Goal: Task Accomplishment & Management: Use online tool/utility

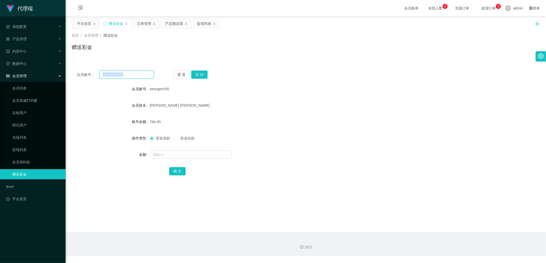
click at [134, 75] on input "seongeric50" at bounding box center [127, 74] width 55 height 8
click at [193, 76] on button "查 询" at bounding box center [199, 74] width 16 height 8
click at [198, 75] on button "查 询" at bounding box center [199, 74] width 16 height 8
click at [131, 72] on input "seongeric50" at bounding box center [127, 74] width 55 height 8
drag, startPoint x: 129, startPoint y: 76, endPoint x: 101, endPoint y: 75, distance: 27.9
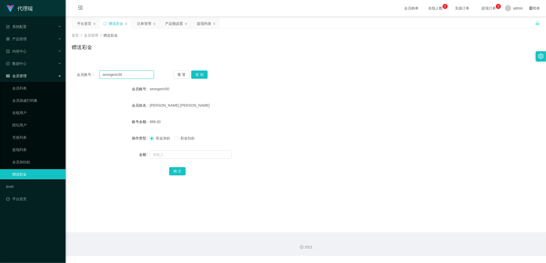
click at [101, 75] on input "seongeric50" at bounding box center [127, 74] width 55 height 8
click at [83, 23] on div "平台首页" at bounding box center [84, 24] width 14 height 10
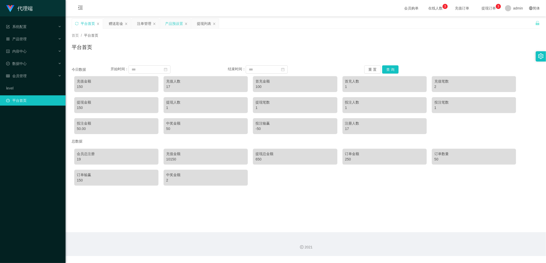
click at [170, 24] on div "产品预设置" at bounding box center [174, 24] width 18 height 10
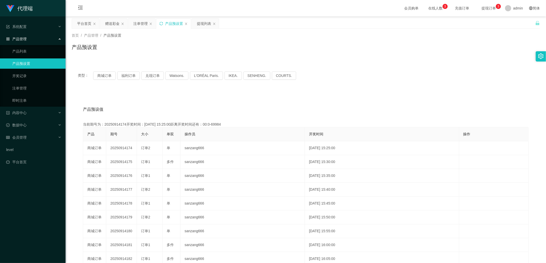
click at [162, 23] on icon "图标: sync" at bounding box center [161, 24] width 4 height 4
click at [113, 24] on div "赠送彩金" at bounding box center [112, 24] width 14 height 10
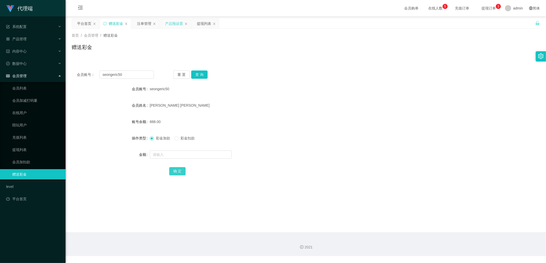
click at [175, 170] on button "确 定" at bounding box center [177, 171] width 16 height 8
drag, startPoint x: 124, startPoint y: 76, endPoint x: 97, endPoint y: 73, distance: 27.2
click at [97, 73] on div "会员账号： seongeric50" at bounding box center [115, 74] width 77 height 8
drag, startPoint x: 144, startPoint y: 24, endPoint x: 143, endPoint y: 34, distance: 10.3
click at [144, 24] on div "注单管理" at bounding box center [144, 24] width 14 height 10
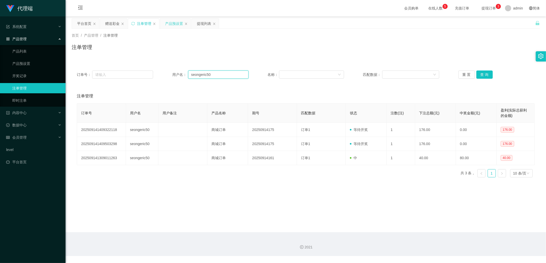
drag, startPoint x: 202, startPoint y: 76, endPoint x: 177, endPoint y: 77, distance: 25.1
click at [177, 77] on div "用户名： seongeric50" at bounding box center [210, 74] width 76 height 8
paste input "text"
click at [482, 75] on button "查 询" at bounding box center [484, 74] width 16 height 8
type input "seongeric50"
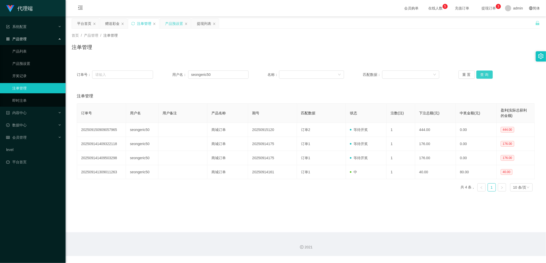
click at [482, 75] on button "查 询" at bounding box center [484, 74] width 16 height 8
click at [482, 75] on div "重 置 查 询" at bounding box center [496, 74] width 76 height 8
click at [482, 75] on button "查 询" at bounding box center [484, 74] width 16 height 8
click at [482, 75] on div "重 置 查 询" at bounding box center [496, 74] width 76 height 8
click at [482, 75] on button "查 询" at bounding box center [487, 74] width 22 height 8
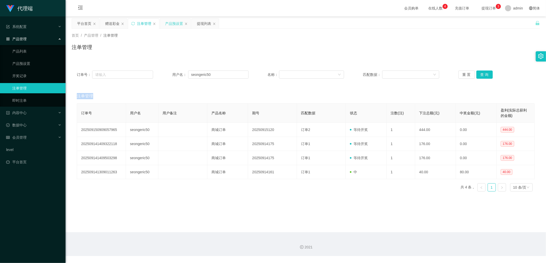
click at [170, 24] on div "产品预设置" at bounding box center [174, 24] width 18 height 10
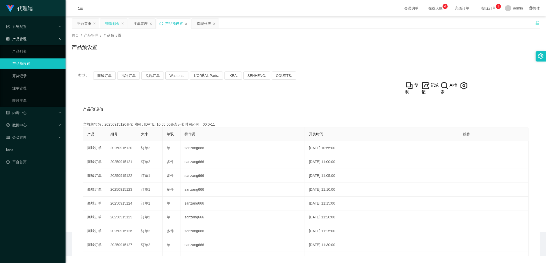
click at [111, 24] on div "赠送彩金" at bounding box center [112, 24] width 14 height 10
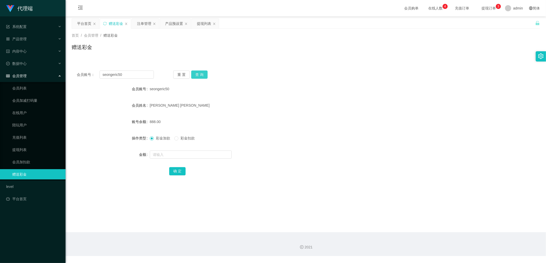
click at [199, 75] on button "查 询" at bounding box center [199, 74] width 16 height 8
click at [199, 75] on div "重 置 查 询" at bounding box center [211, 74] width 77 height 8
click at [199, 75] on button "查 询" at bounding box center [199, 74] width 16 height 8
